Goal: Register for event/course

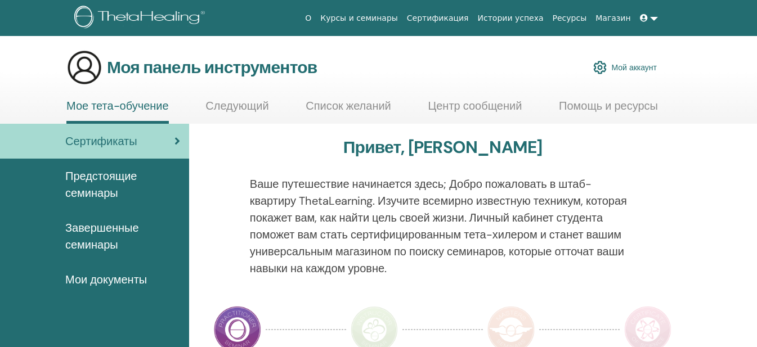
scroll to position [56, 0]
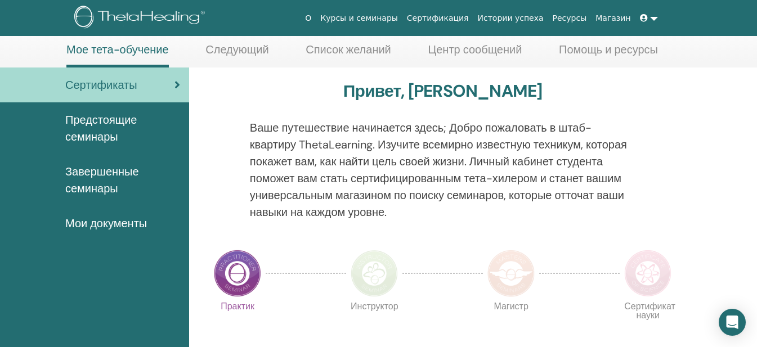
click at [655, 16] on link at bounding box center [649, 18] width 27 height 21
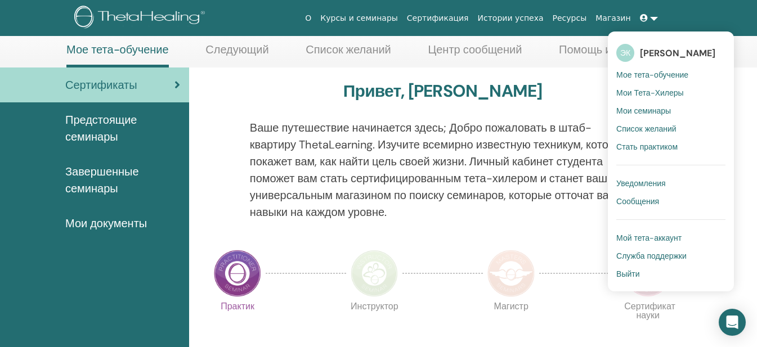
click at [636, 233] on font "Мой тета-аккаунт" at bounding box center [649, 238] width 65 height 10
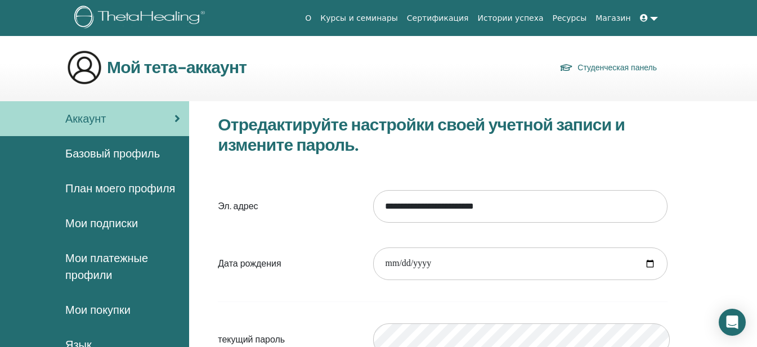
click at [141, 149] on font "Базовый профиль" at bounding box center [112, 153] width 95 height 15
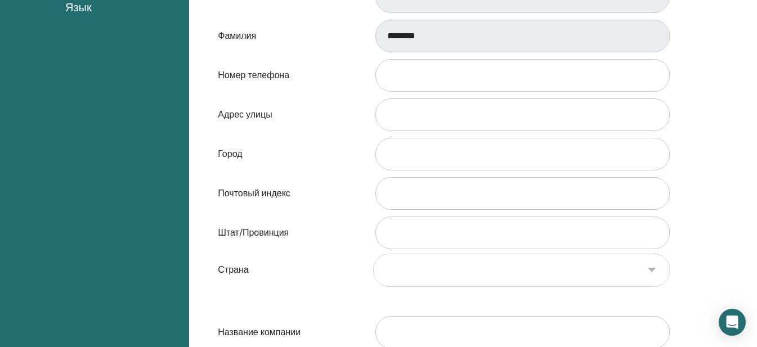
scroll to position [131, 0]
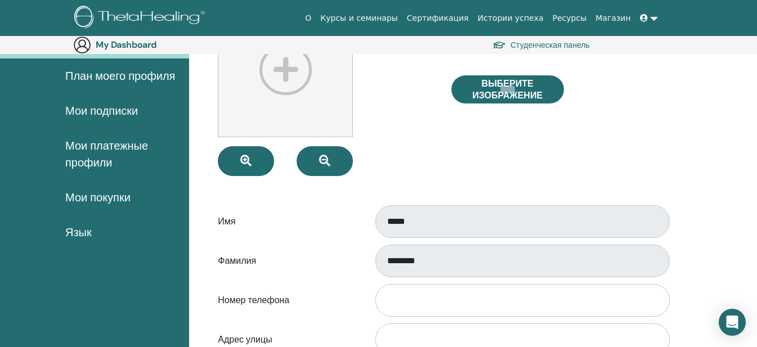
click at [137, 137] on span "Мои платежные профили" at bounding box center [122, 154] width 115 height 34
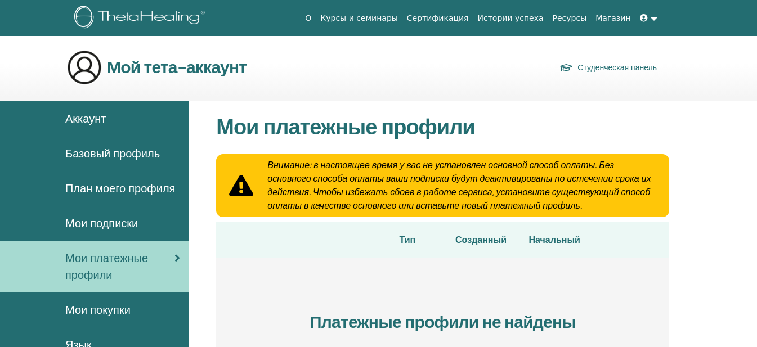
click at [80, 185] on font "План моего профиля" at bounding box center [120, 188] width 110 height 15
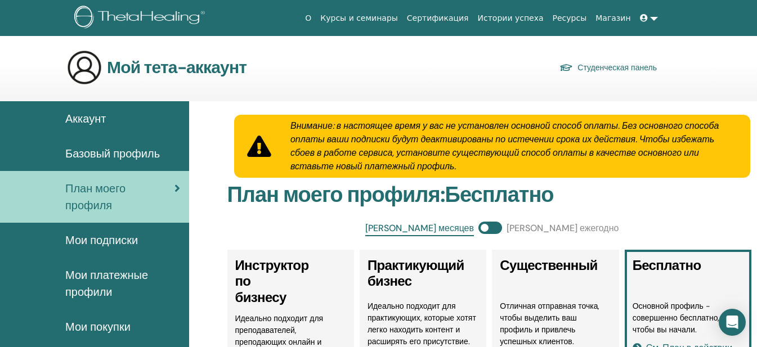
click at [625, 64] on font "Студенческая панель" at bounding box center [617, 68] width 79 height 10
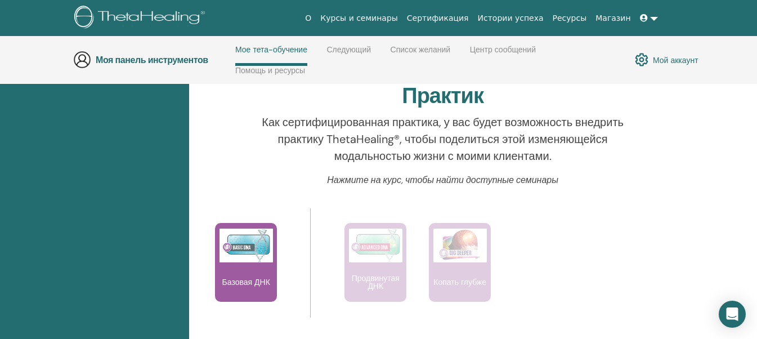
scroll to position [442, 0]
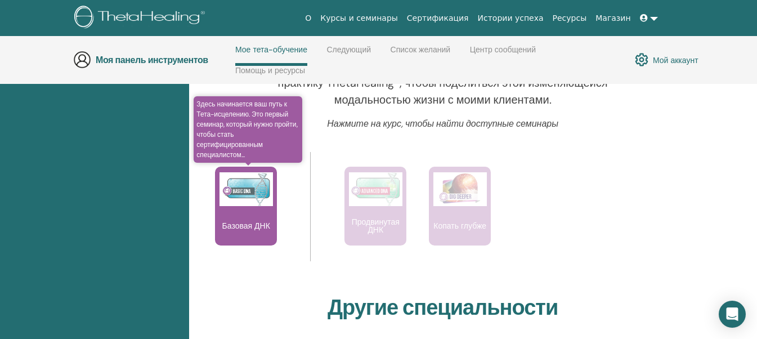
click at [243, 185] on img at bounding box center [246, 189] width 53 height 34
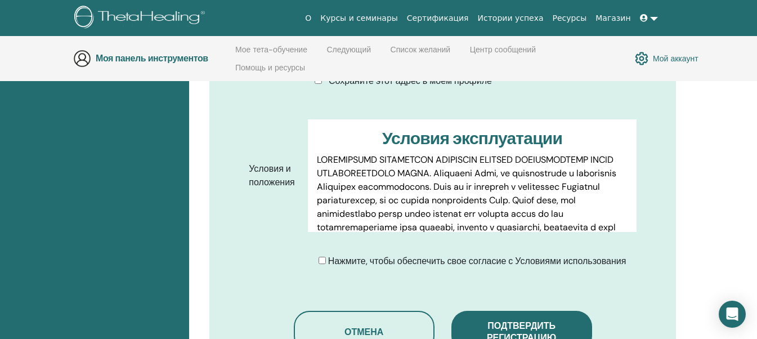
scroll to position [609, 0]
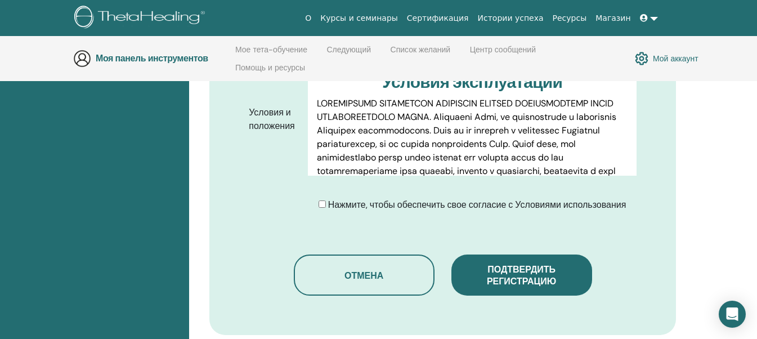
click at [341, 199] on font "Нажмите, чтобы обеспечить свое согласие с Условиями использования" at bounding box center [477, 205] width 298 height 12
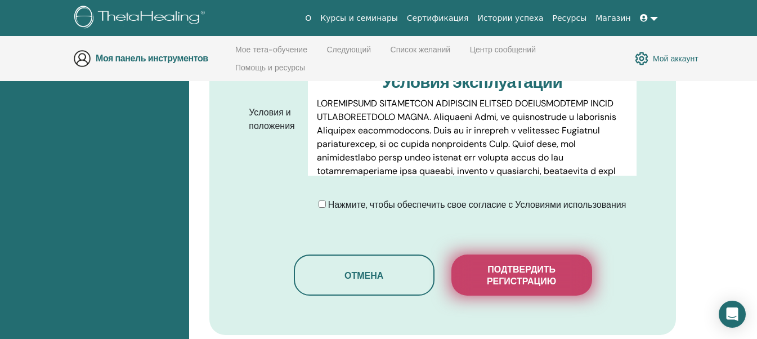
click at [543, 264] on font "Подтвердить регистрацию" at bounding box center [521, 276] width 69 height 24
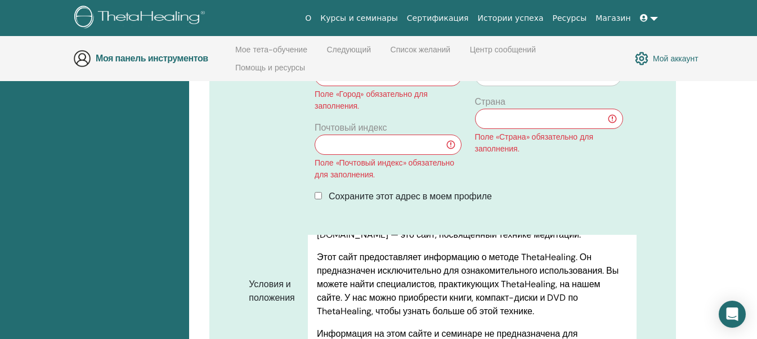
scroll to position [383, 0]
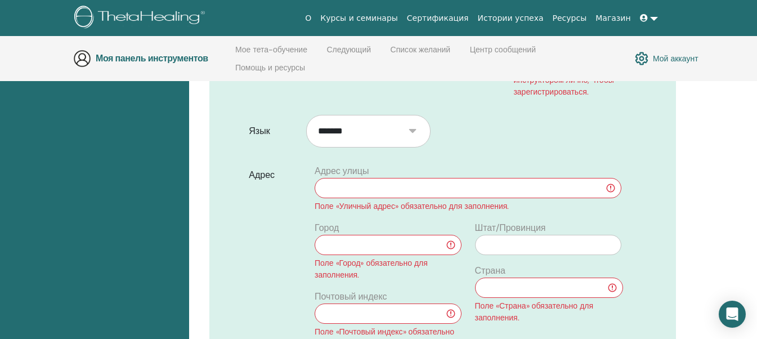
click at [399, 178] on input "text" at bounding box center [468, 188] width 307 height 20
click at [419, 178] on input "text" at bounding box center [468, 188] width 307 height 20
click at [665, 164] on div "Подтвердите регистрацию Вы регистрируетесь на семинар Basic DNA с Татьяной Туре…" at bounding box center [442, 236] width 467 height 880
click at [346, 235] on input "text" at bounding box center [388, 245] width 146 height 20
type input "*"
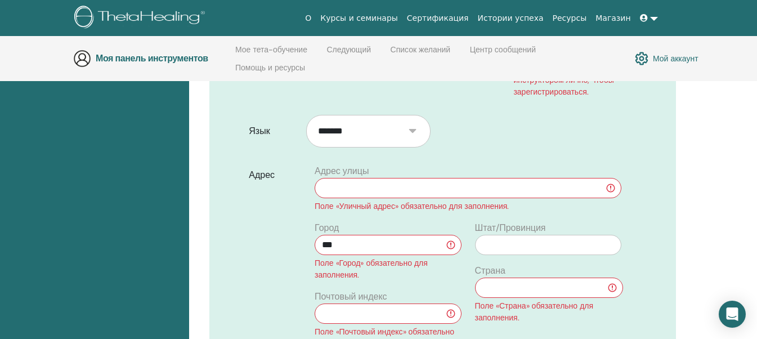
type input "***"
click at [353, 178] on input "text" at bounding box center [468, 188] width 307 height 20
click at [510, 278] on select "**********" at bounding box center [549, 288] width 149 height 21
select select "**"
click at [475, 278] on select "**********" at bounding box center [549, 288] width 149 height 21
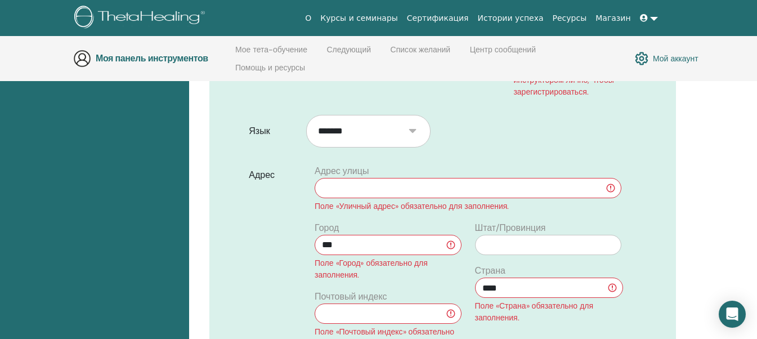
click at [394, 178] on input "text" at bounding box center [468, 188] width 307 height 20
type input "*********"
click at [378, 304] on input "text" at bounding box center [388, 314] width 146 height 20
type input "*"
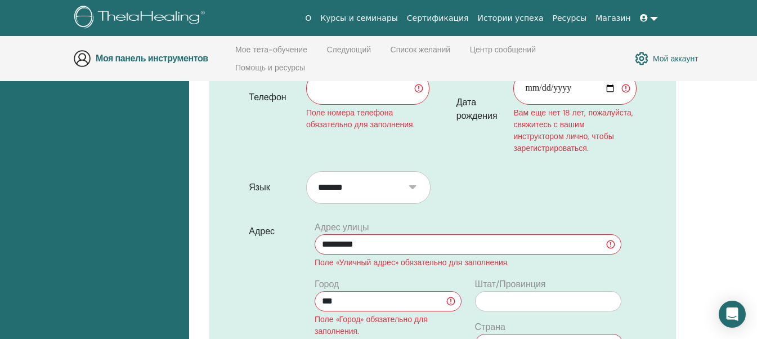
scroll to position [158, 0]
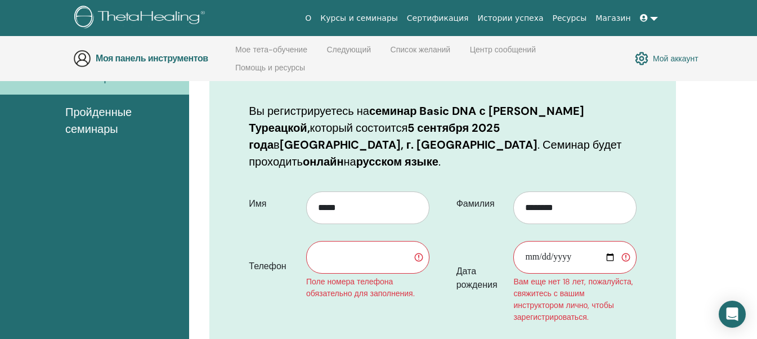
click at [352, 242] on input "text" at bounding box center [367, 257] width 123 height 33
type input "**********"
click at [569, 241] on input "Дата рождения" at bounding box center [575, 257] width 123 height 33
click at [566, 241] on input "Дата рождения" at bounding box center [575, 257] width 123 height 33
click at [615, 241] on input "Дата рождения" at bounding box center [575, 257] width 123 height 33
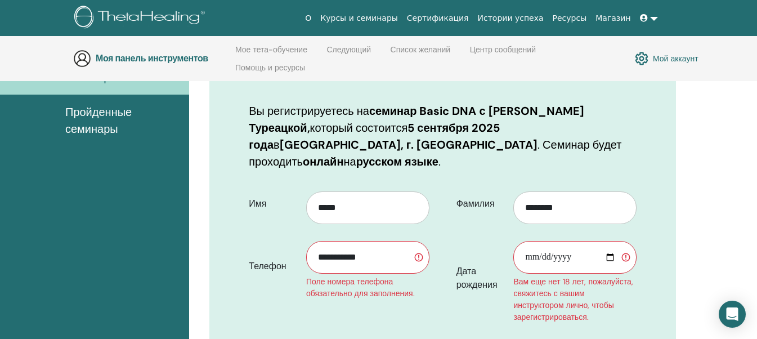
click at [545, 241] on input "Дата рождения" at bounding box center [575, 257] width 123 height 33
click at [575, 241] on input "Дата рождения" at bounding box center [575, 257] width 123 height 33
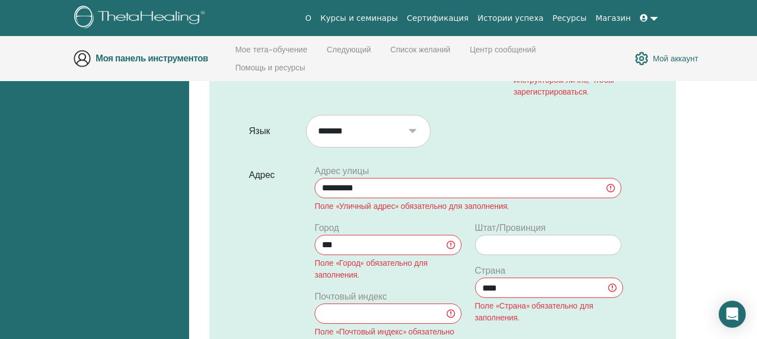
scroll to position [440, 0]
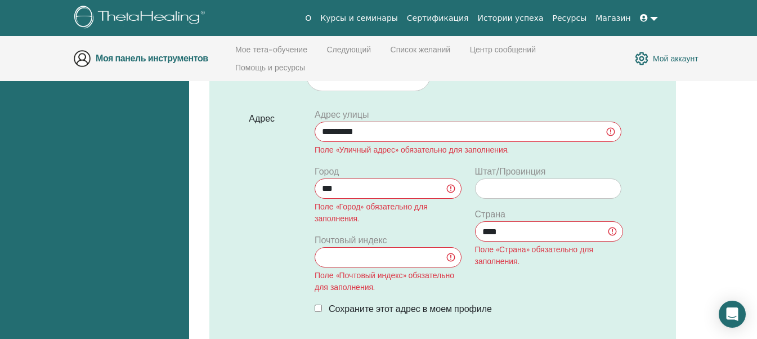
click at [360, 247] on input "text" at bounding box center [388, 257] width 146 height 20
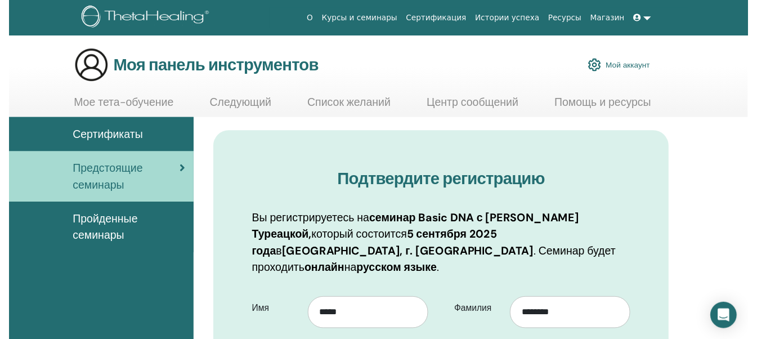
scroll to position [159, 0]
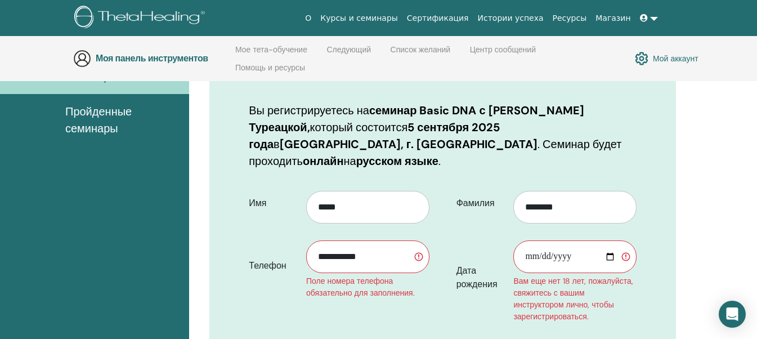
type input "******"
click at [589, 240] on input "Дата рождения" at bounding box center [575, 256] width 123 height 33
type input "**********"
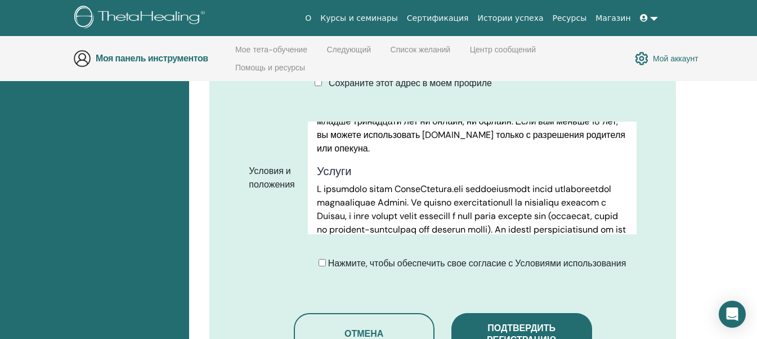
scroll to position [722, 0]
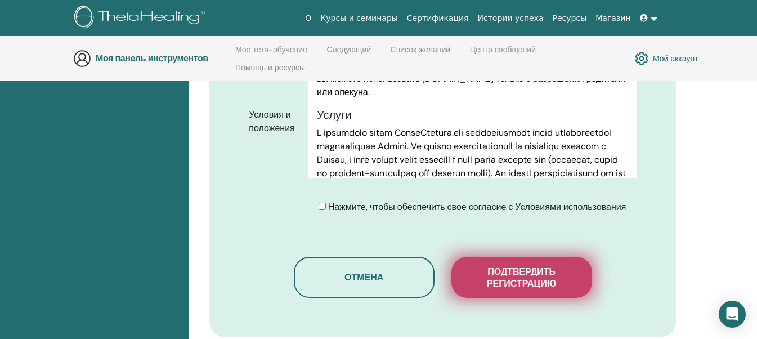
click at [512, 266] on font "Подтвердить регистрацию" at bounding box center [521, 278] width 69 height 24
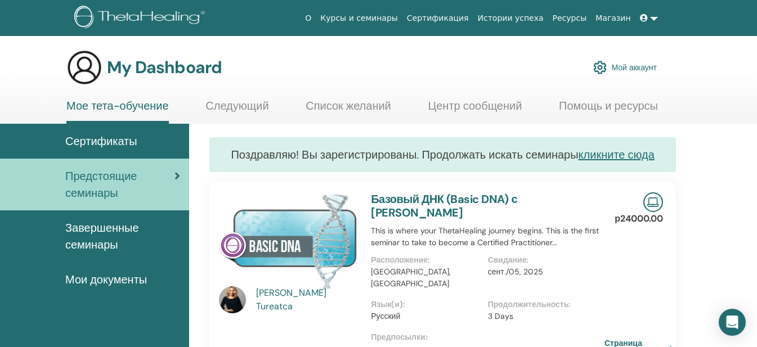
scroll to position [56, 0]
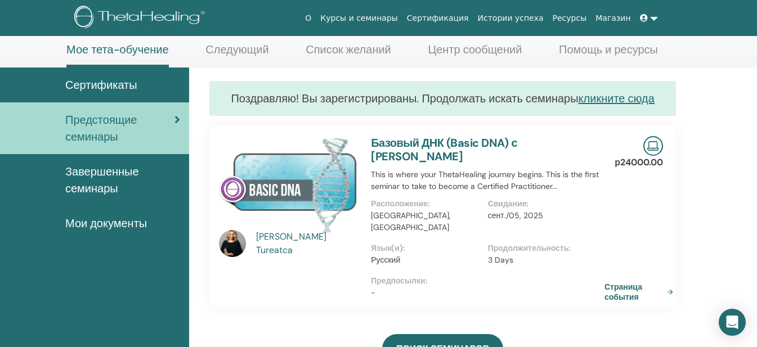
click at [262, 240] on div "Tatiana Tureatca" at bounding box center [308, 243] width 104 height 27
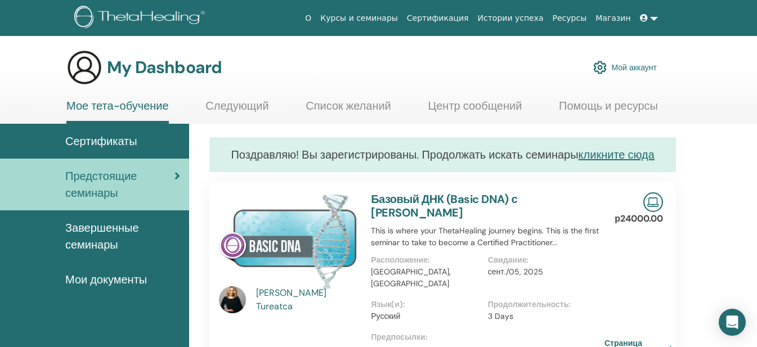
click at [283, 295] on div "Tatiana Tureatca" at bounding box center [308, 300] width 104 height 27
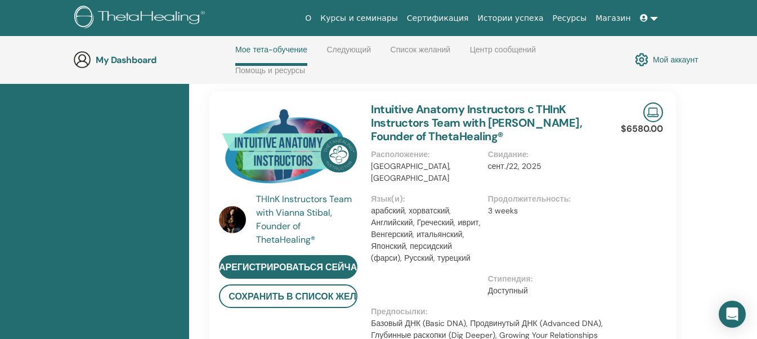
scroll to position [104, 0]
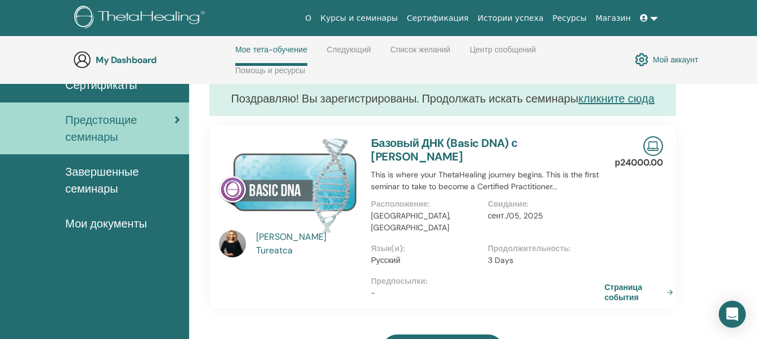
click at [265, 244] on div "Tatiana Tureatca" at bounding box center [308, 243] width 104 height 27
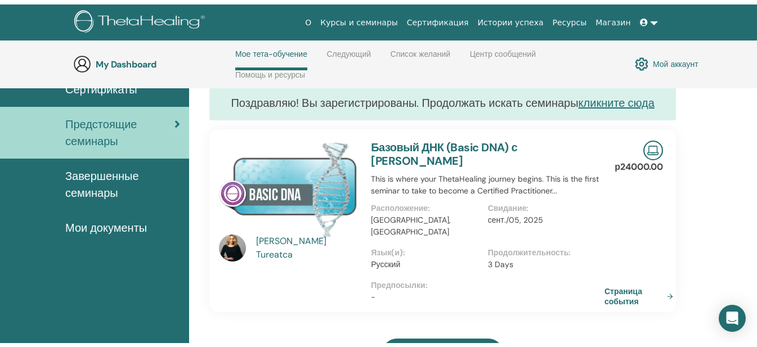
scroll to position [0, 0]
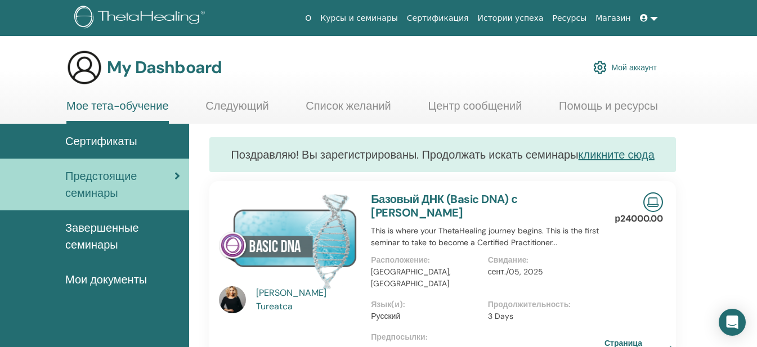
click at [224, 298] on img at bounding box center [232, 300] width 27 height 27
click at [134, 143] on span "Сертификаты" at bounding box center [101, 141] width 72 height 17
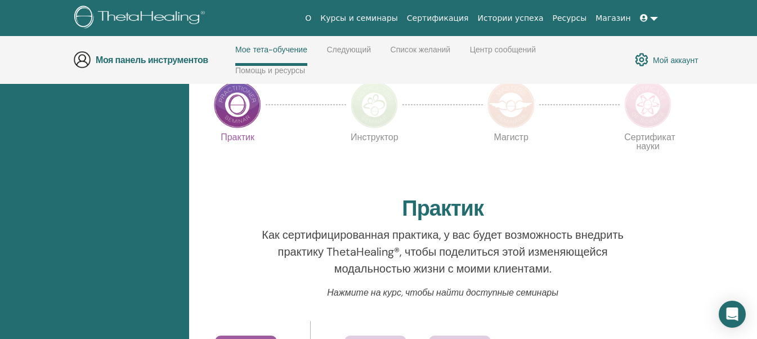
scroll to position [498, 0]
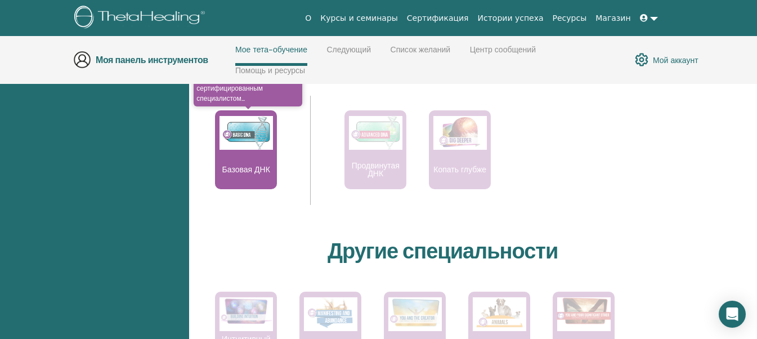
click at [241, 133] on img at bounding box center [246, 133] width 53 height 34
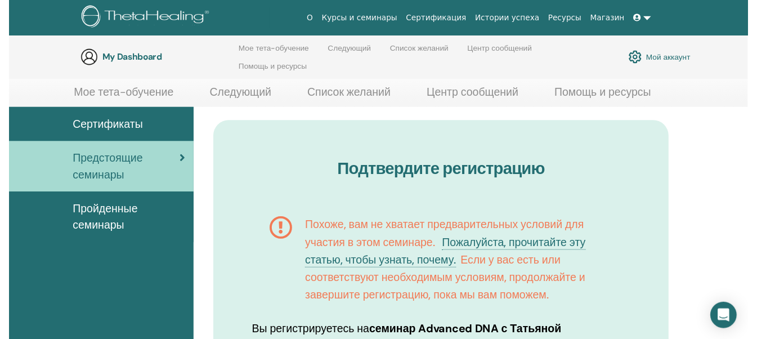
scroll to position [158, 0]
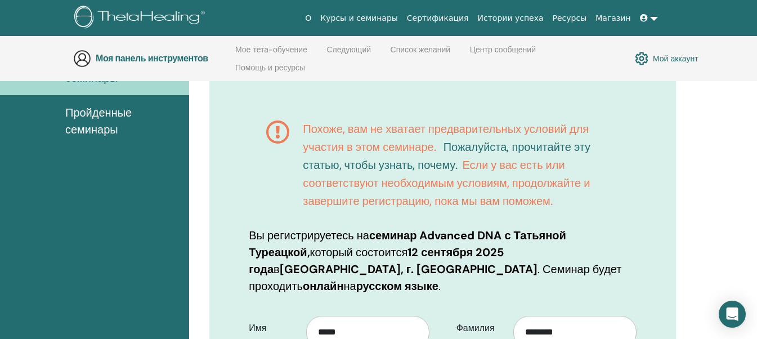
click at [413, 163] on font "Пожалуйста, прочитайте эту статью, чтобы узнать, почему." at bounding box center [447, 156] width 288 height 33
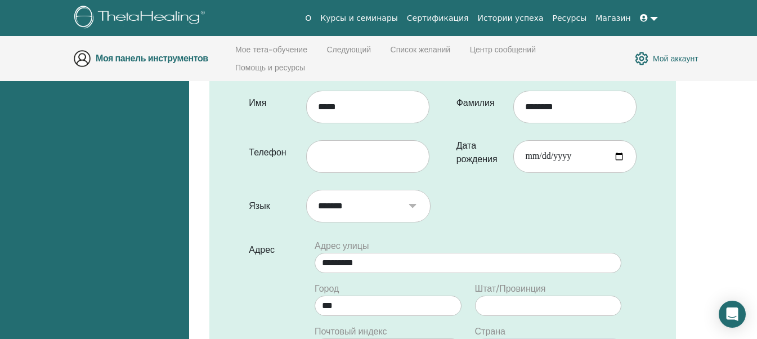
scroll to position [101, 0]
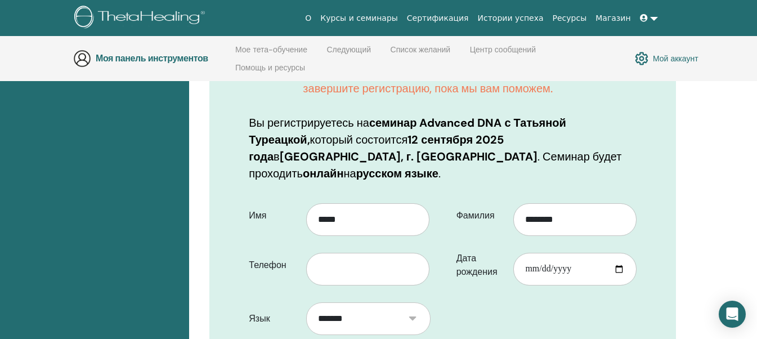
scroll to position [327, 0]
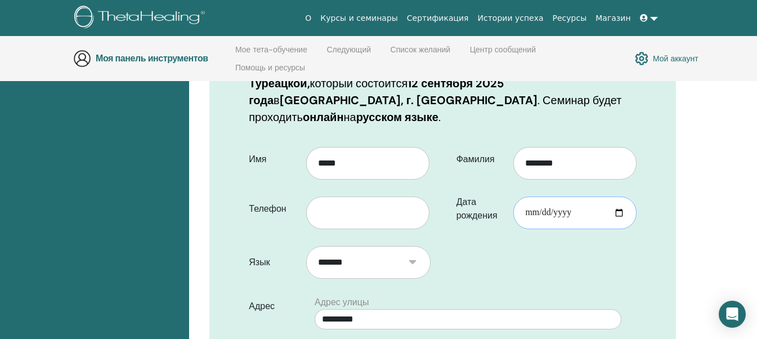
click at [546, 197] on input "Дата рождения" at bounding box center [575, 213] width 123 height 33
type input "**********"
click at [380, 197] on input "text" at bounding box center [367, 213] width 123 height 33
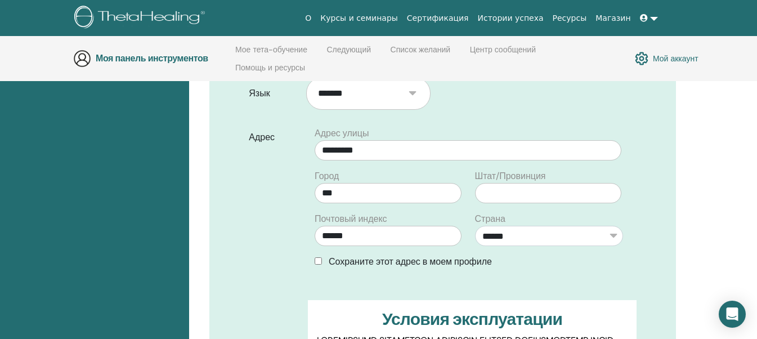
scroll to position [552, 0]
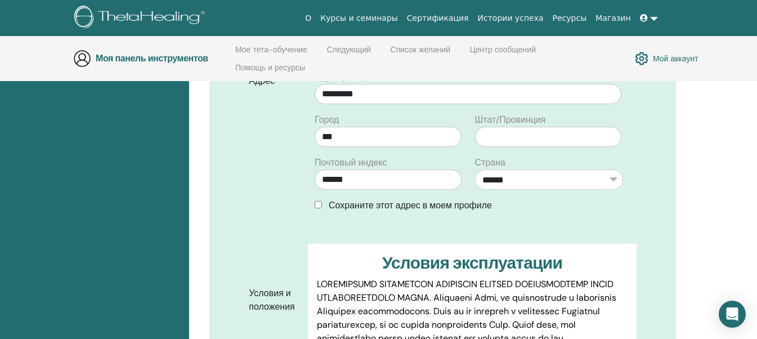
type input "**********"
click at [354, 186] on div "**********" at bounding box center [468, 145] width 337 height 151
click at [357, 199] on font "Сохраните этот адрес в моем профиле" at bounding box center [410, 205] width 163 height 12
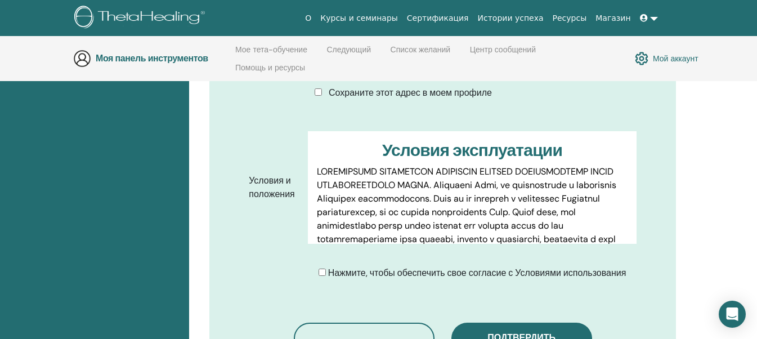
scroll to position [721, 0]
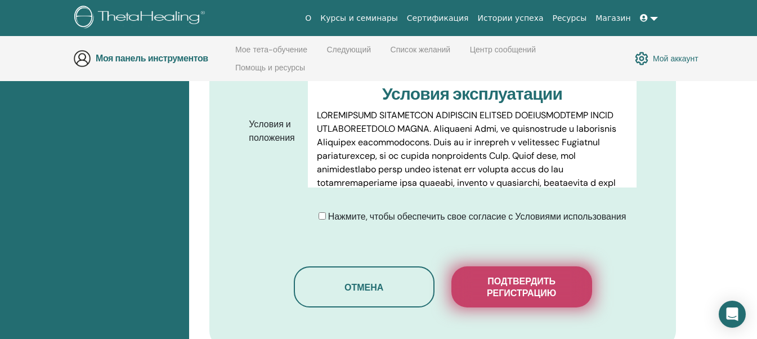
click at [481, 266] on button "Подтвердить регистрацию" at bounding box center [522, 286] width 141 height 41
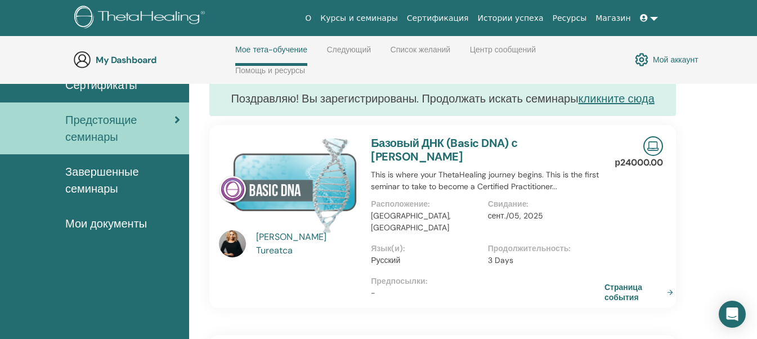
scroll to position [160, 0]
